Goal: Find specific page/section: Locate a particular part of the current website

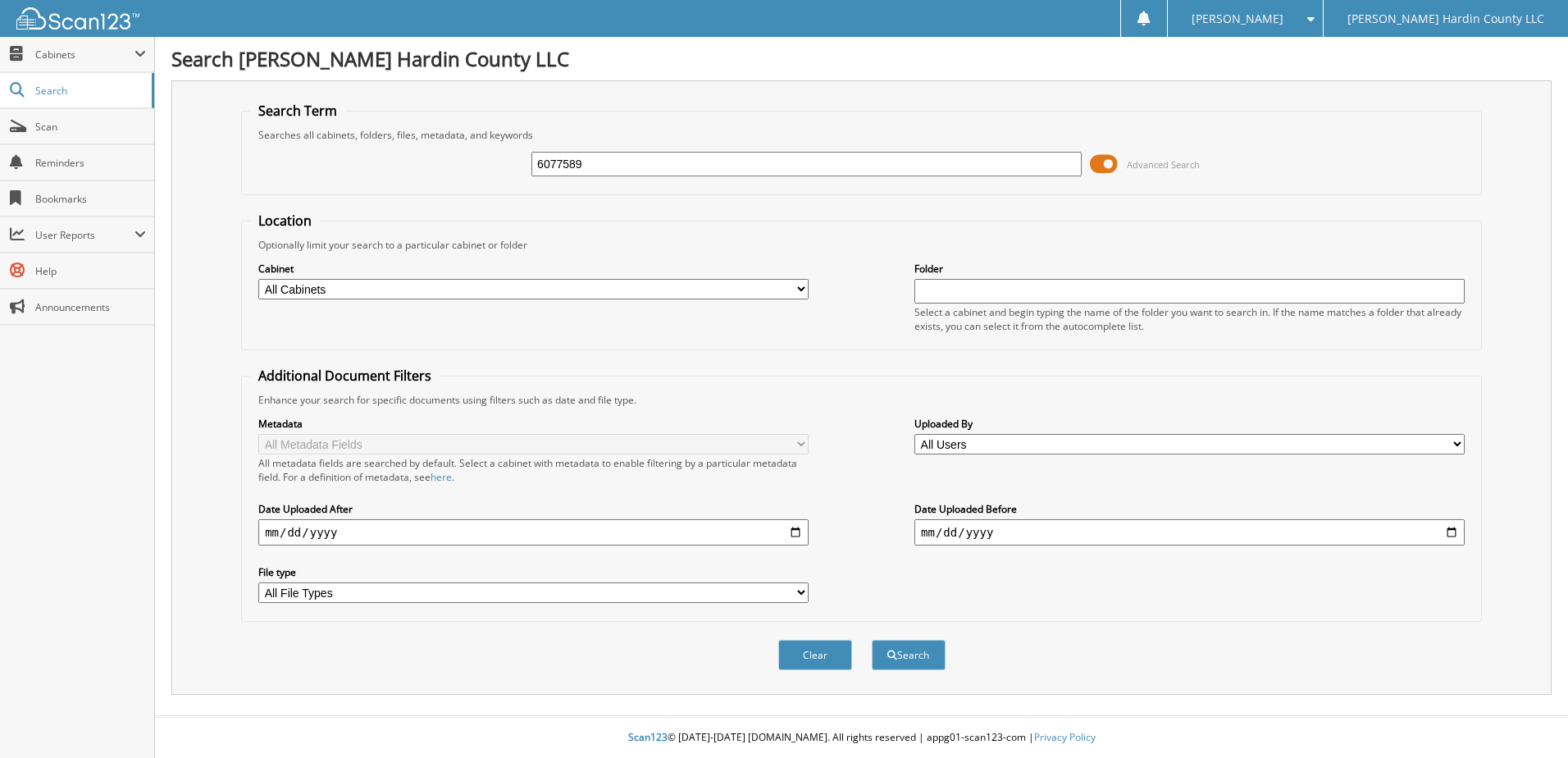
type input "6077589"
click at [871, 640] on button "Search" at bounding box center [908, 654] width 74 height 30
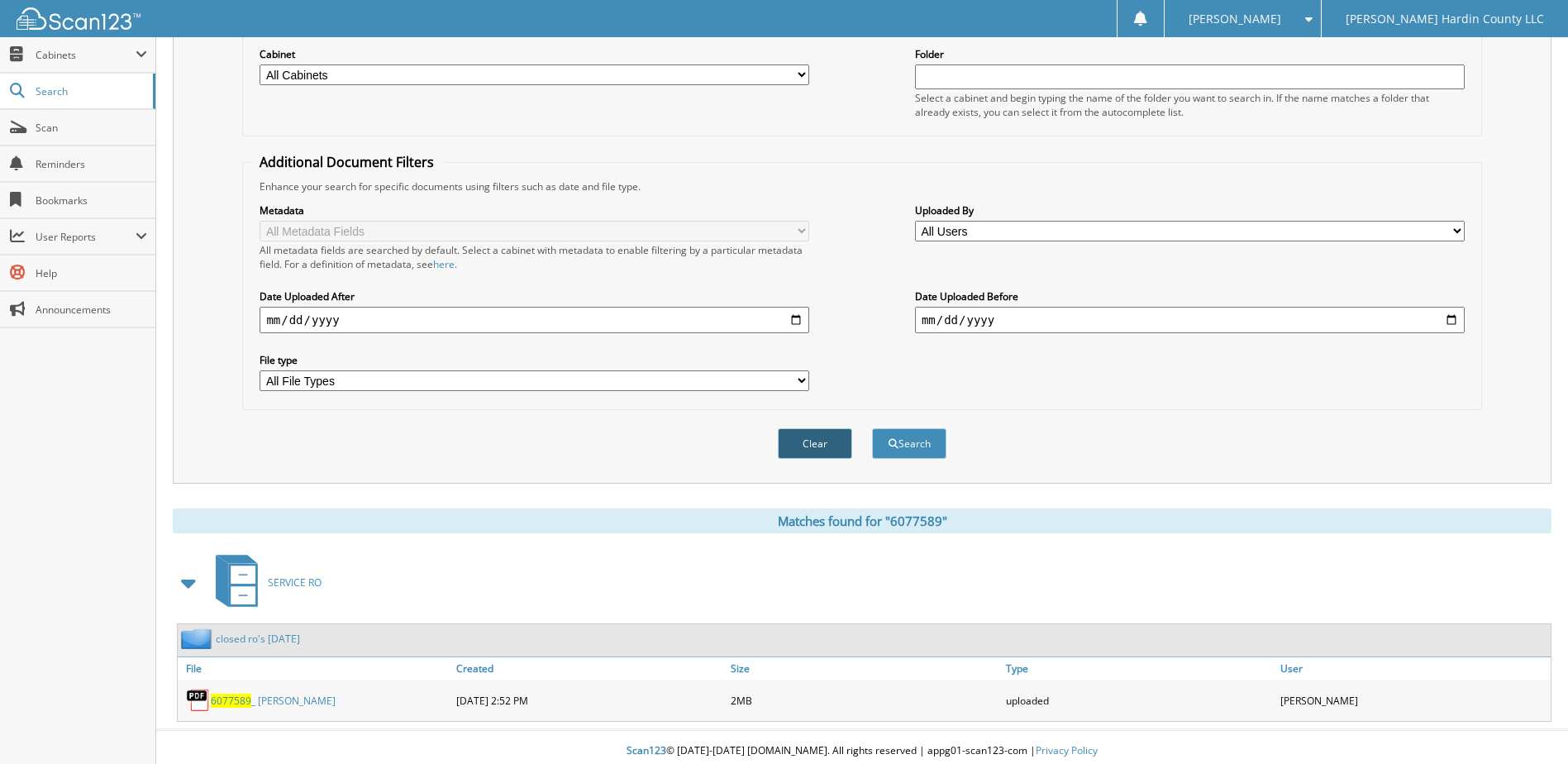
scroll to position [225, 0]
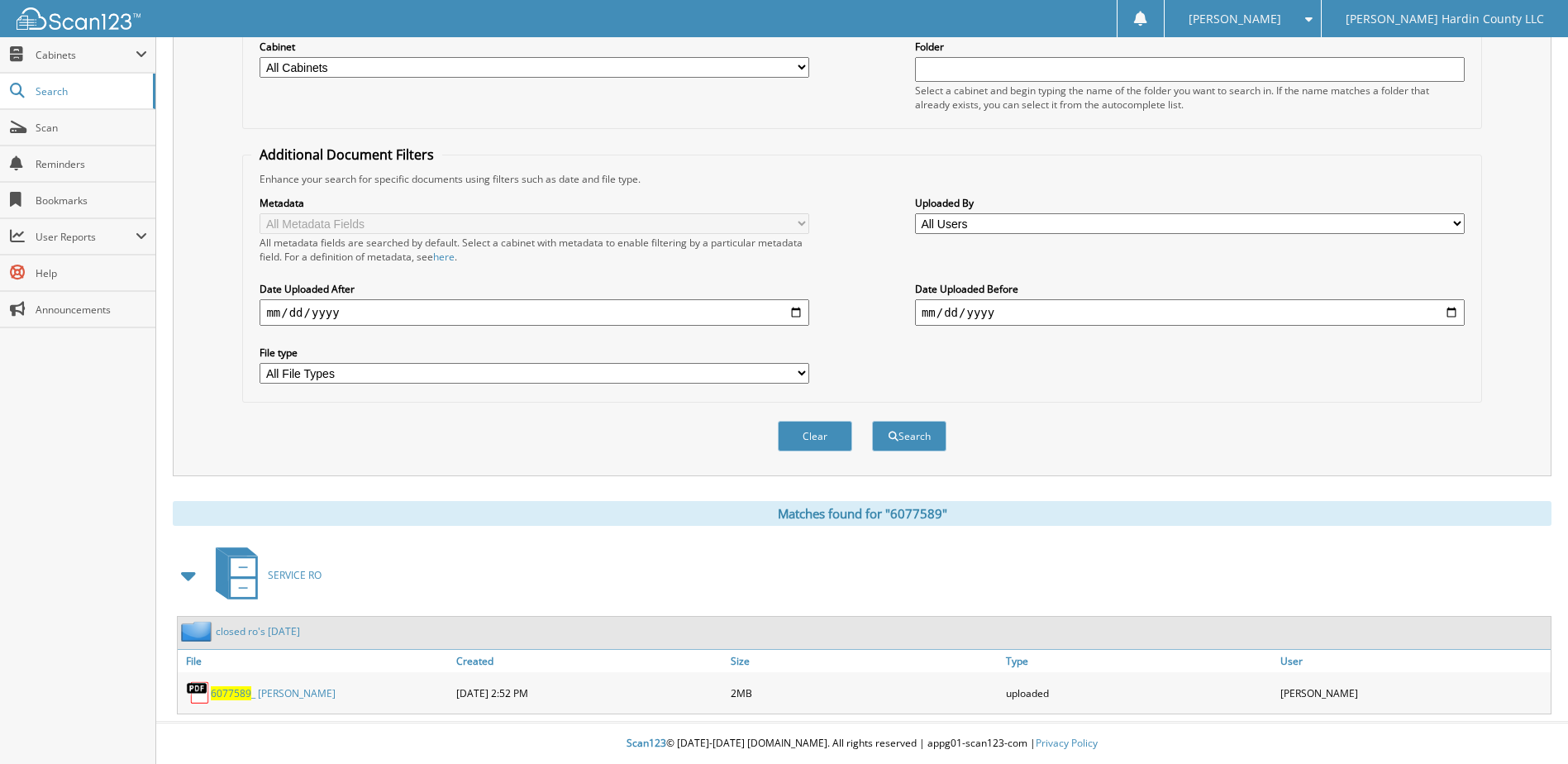
click at [268, 692] on link "6077589 _ [PERSON_NAME]" at bounding box center [274, 693] width 125 height 14
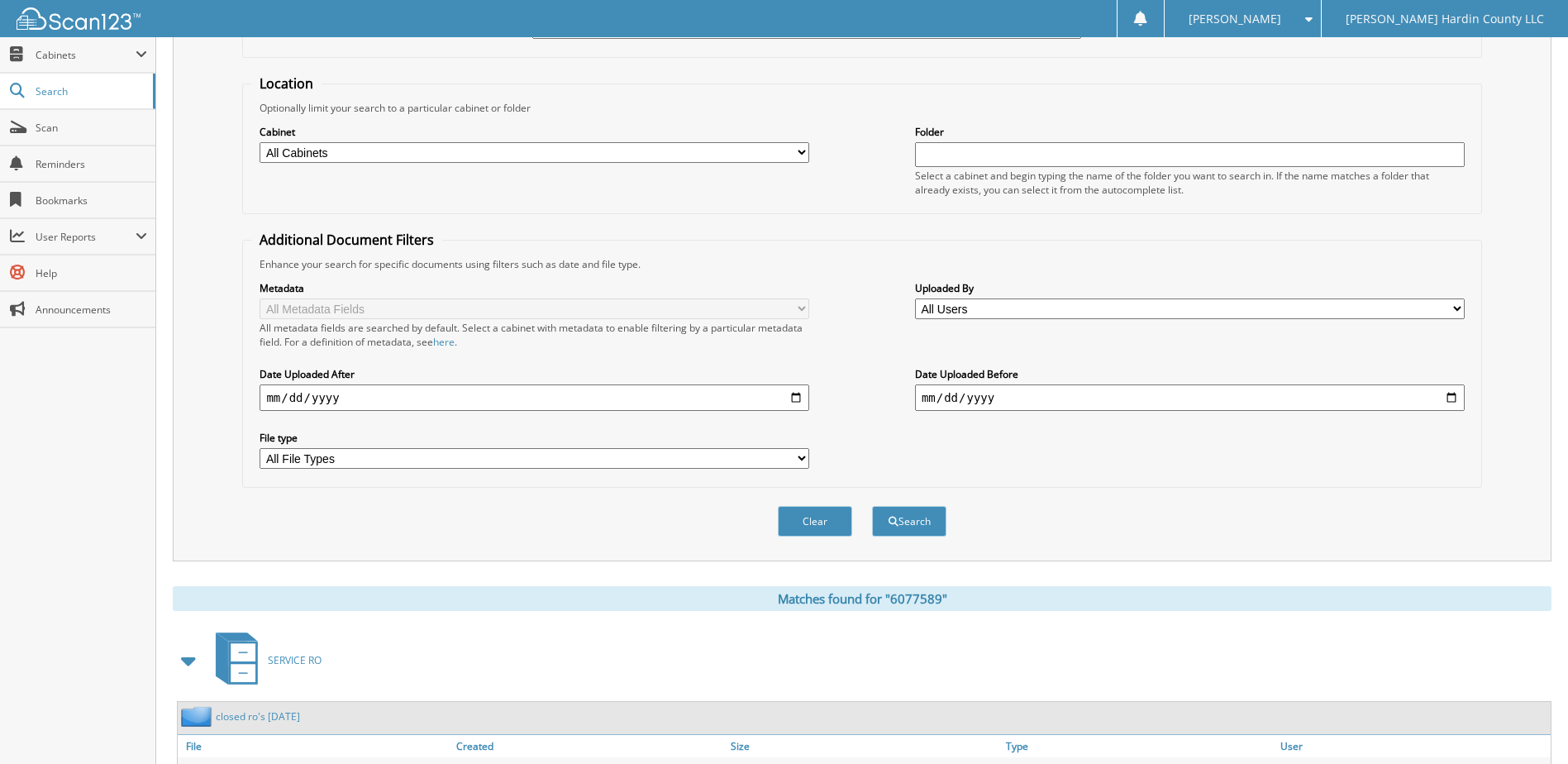
scroll to position [0, 0]
